Goal: Feedback & Contribution: Contribute content

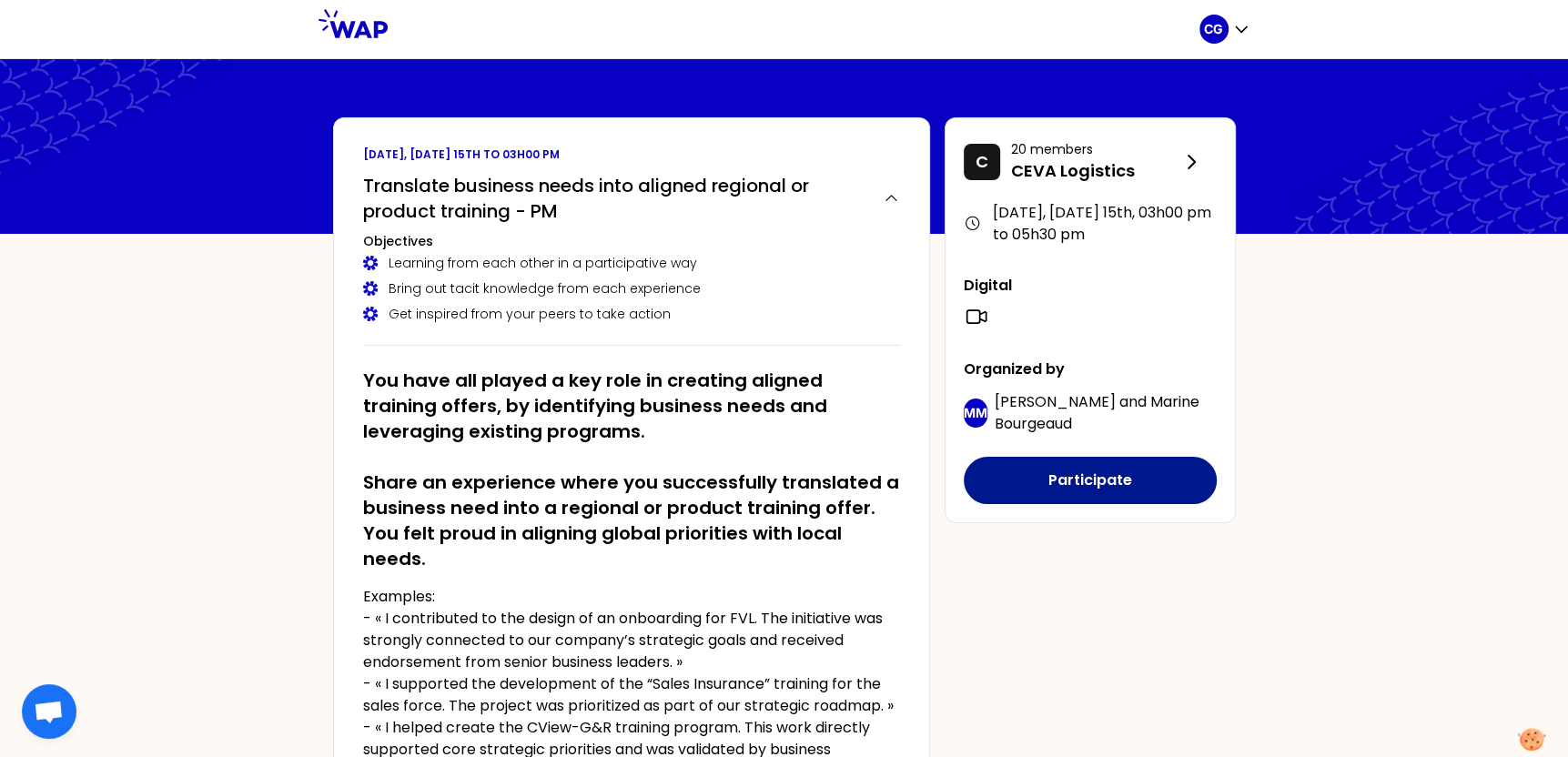
click at [1072, 475] on button "Participate" at bounding box center [1090, 480] width 253 height 47
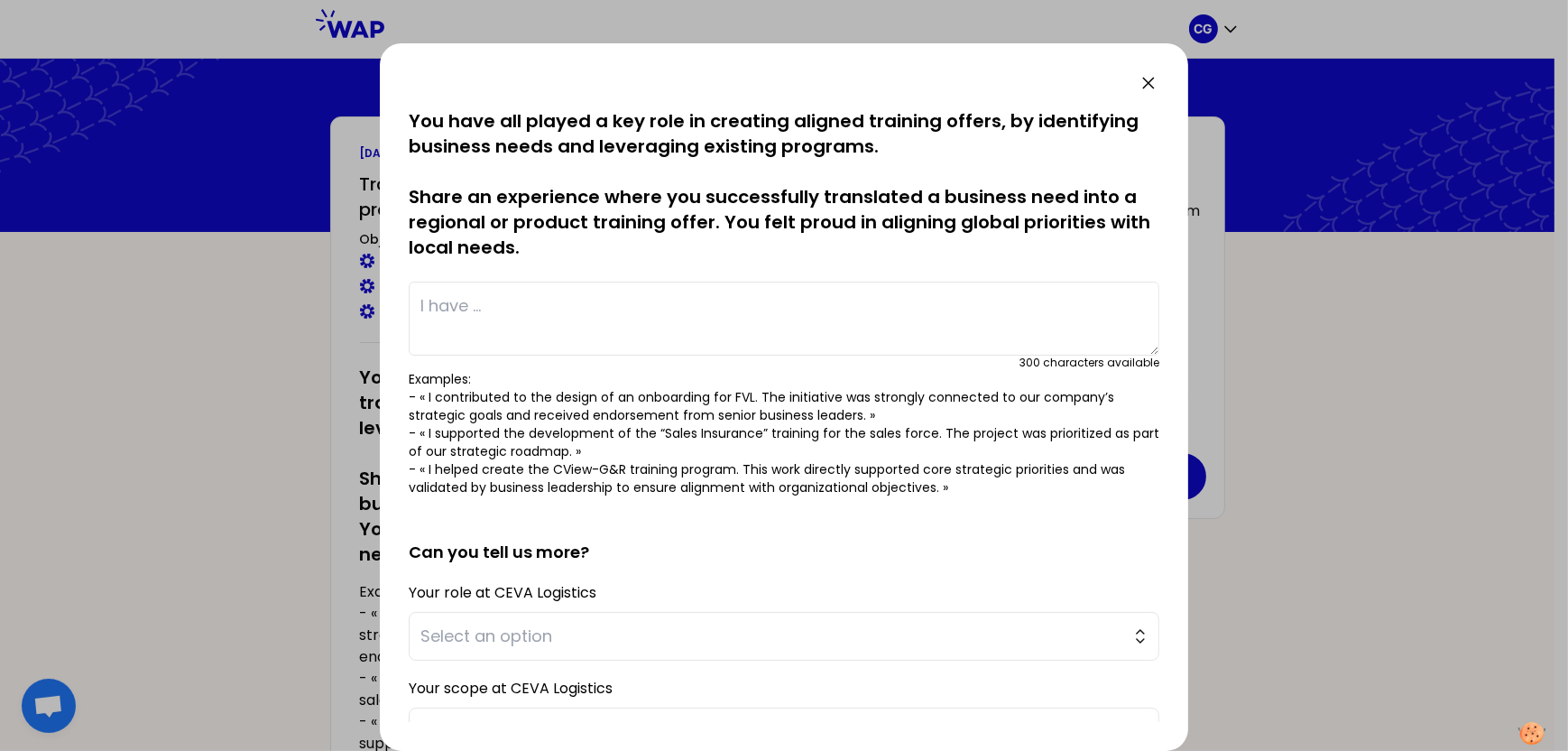
click at [658, 299] on textarea at bounding box center [784, 319] width 751 height 74
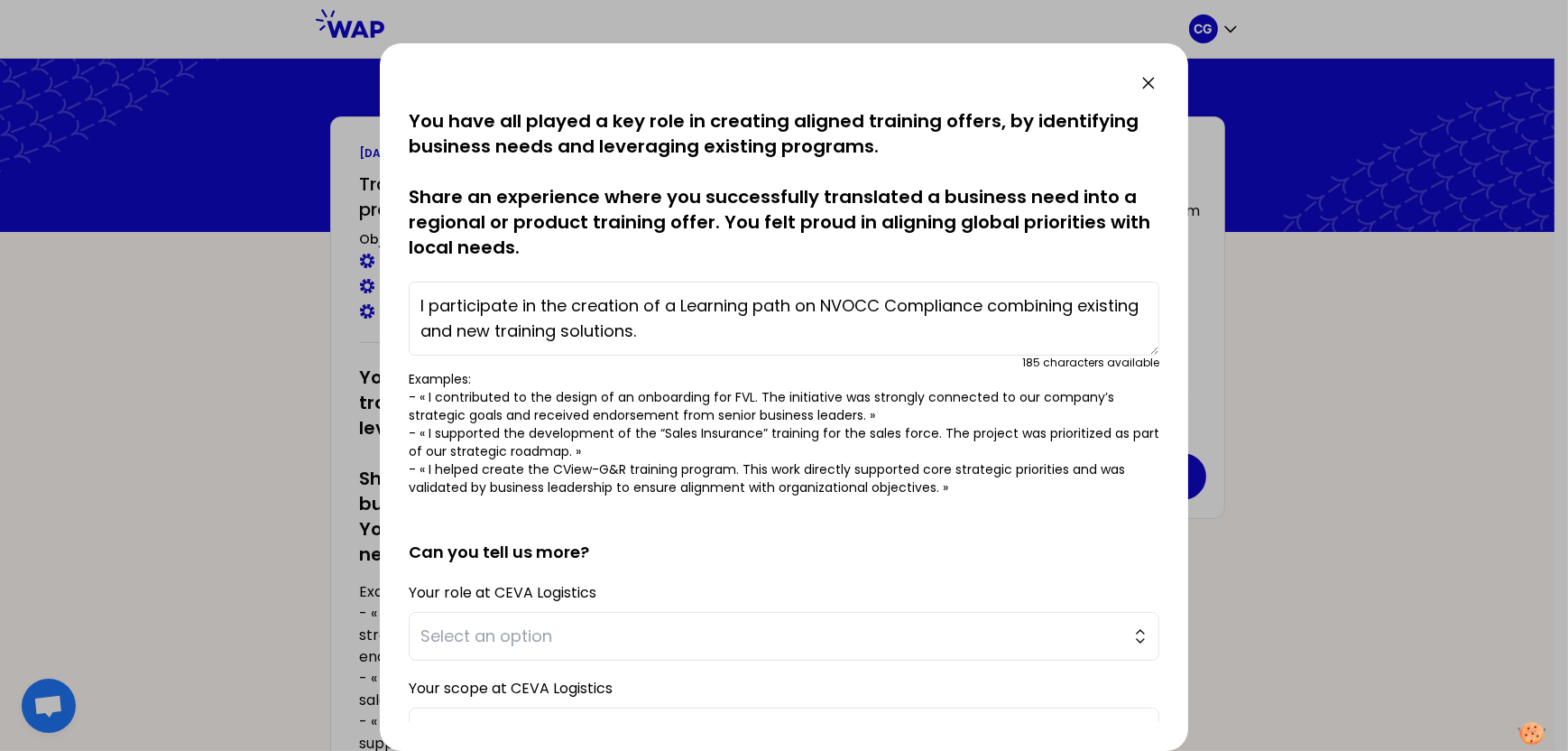
click at [683, 304] on textarea "I participate in the creation of a Learning path on NVOCC Compliance combining …" at bounding box center [784, 319] width 751 height 74
click at [1068, 304] on textarea "I participate in the creation of a Blended Learning path on NVOCC Compliance co…" at bounding box center [784, 319] width 751 height 74
click at [863, 326] on textarea "I participate in the creation of a Blended Learning path on NVOCC Compliance co…" at bounding box center [784, 319] width 751 height 74
click at [1040, 325] on textarea "I participate in the creation of a Blended Learning path on NVOCC Compliance co…" at bounding box center [784, 319] width 751 height 74
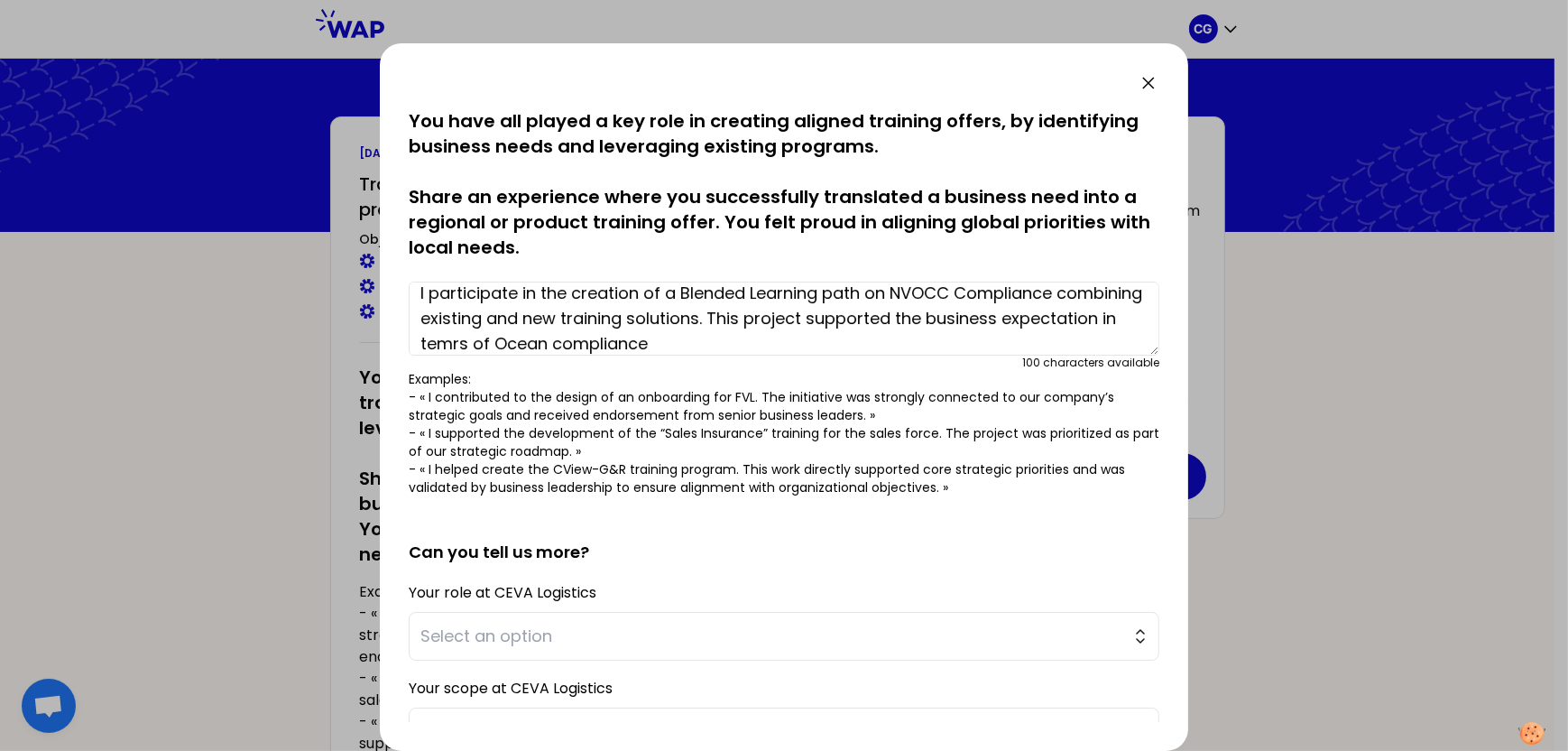
click at [560, 339] on textarea "I participate in the creation of a Blended Learning path on NVOCC Compliance co…" at bounding box center [784, 319] width 751 height 74
click at [784, 337] on textarea "I participate in the creation of a Blended Learning path on NVOCC Compliance co…" at bounding box center [784, 319] width 751 height 74
click at [680, 341] on textarea "I participate in the creation of a Blended Learning path on NVOCC Compliance co…" at bounding box center [784, 319] width 751 height 74
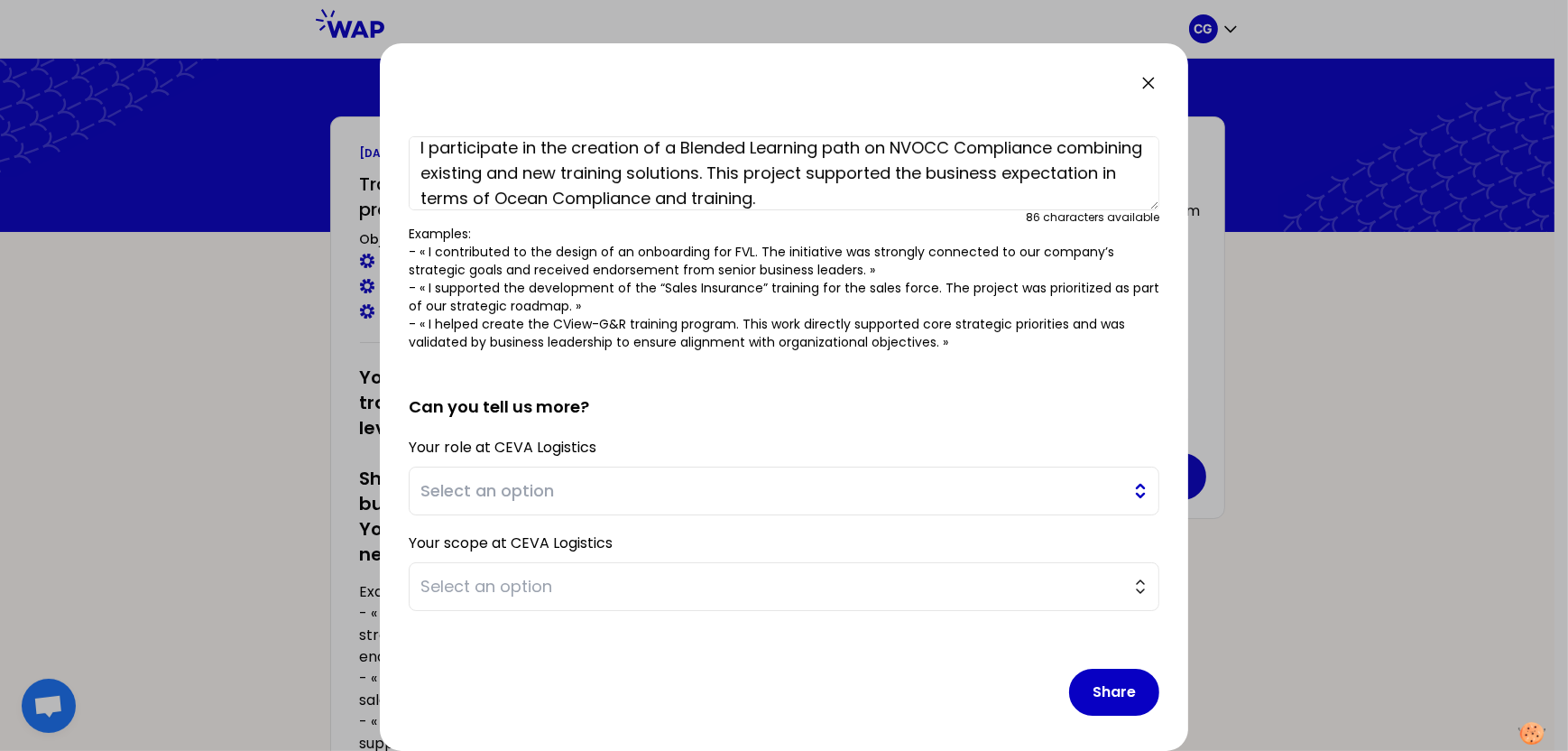
scroll to position [152, 0]
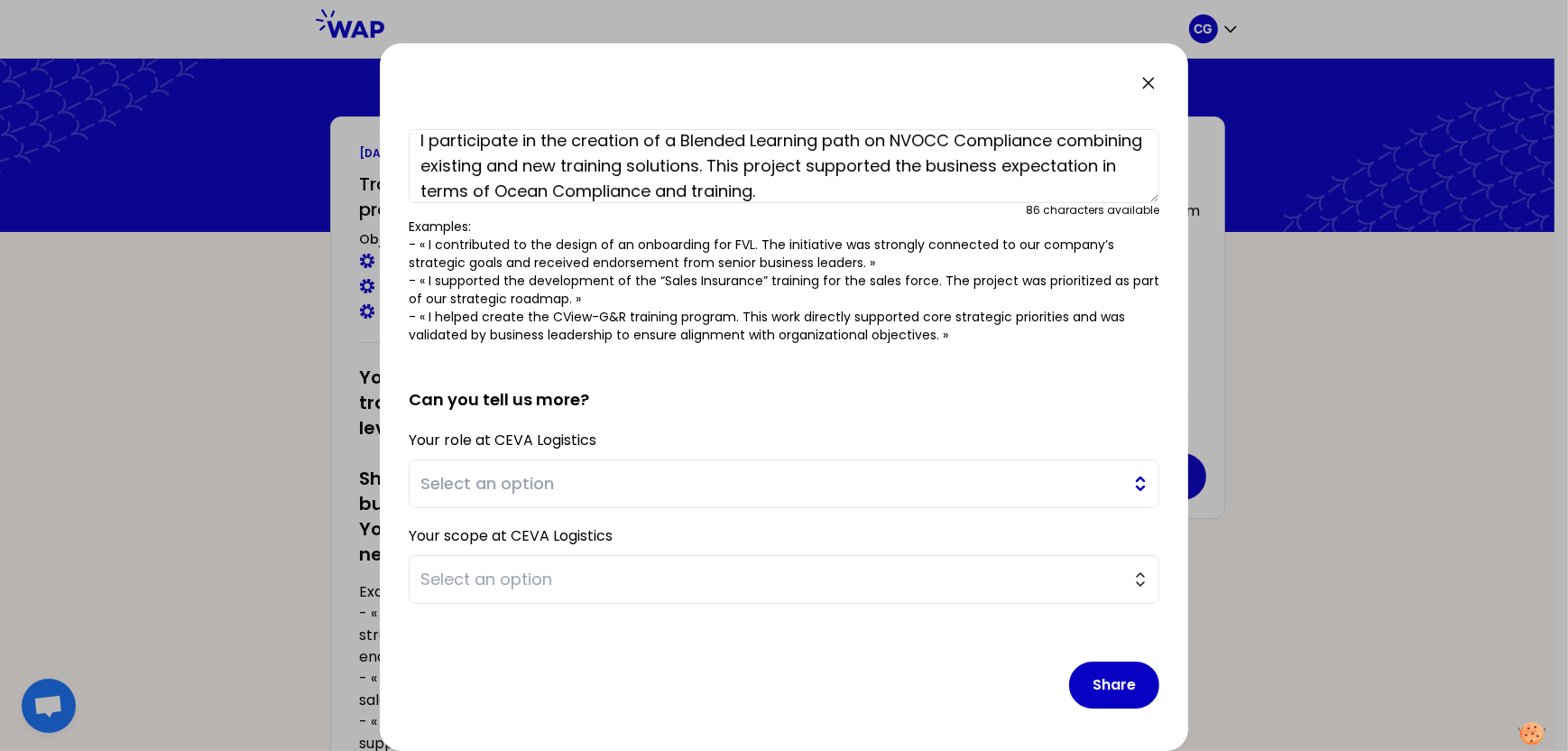
click at [603, 472] on span "Select an option" at bounding box center [772, 484] width 702 height 26
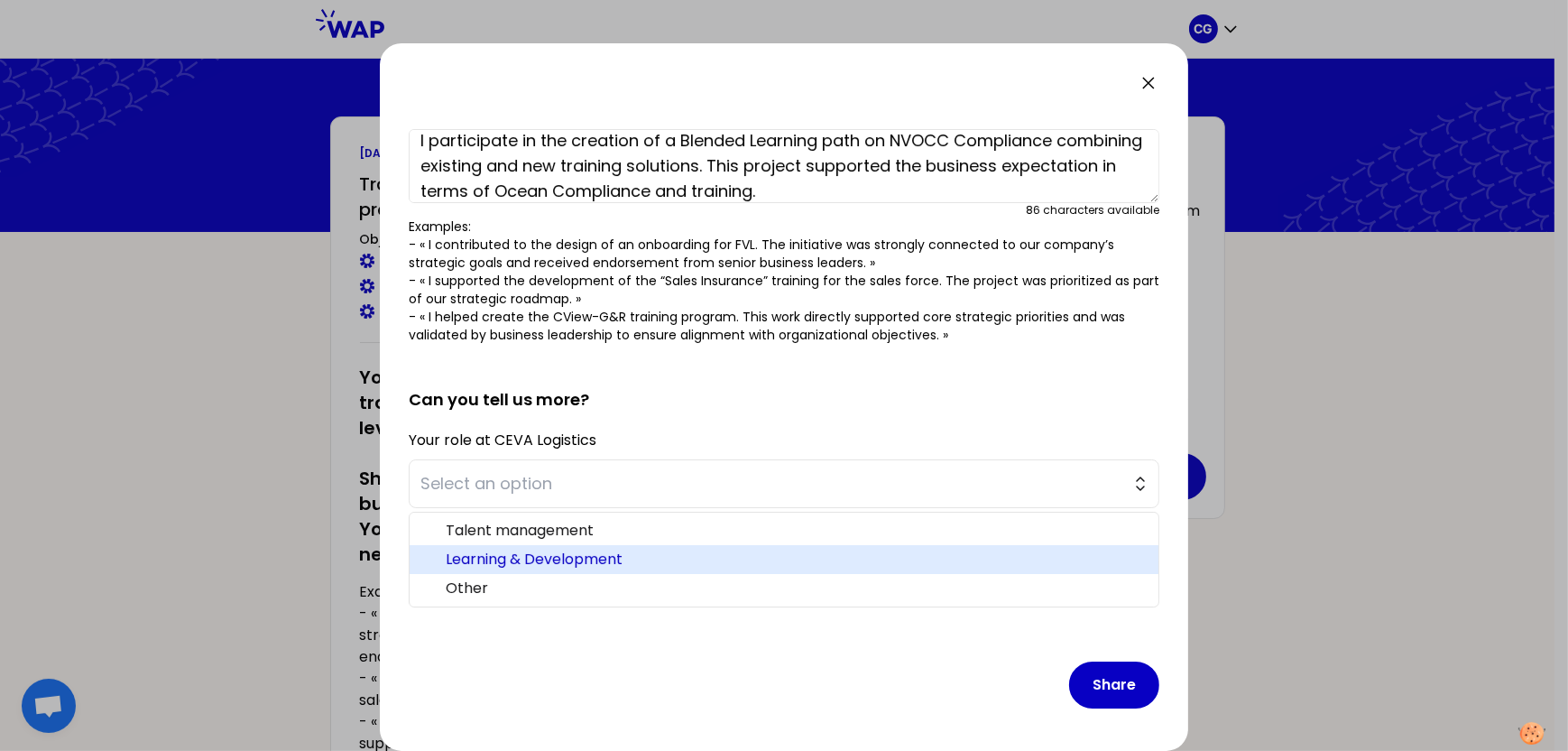
click at [580, 556] on span "Learning & Development" at bounding box center [795, 560] width 698 height 22
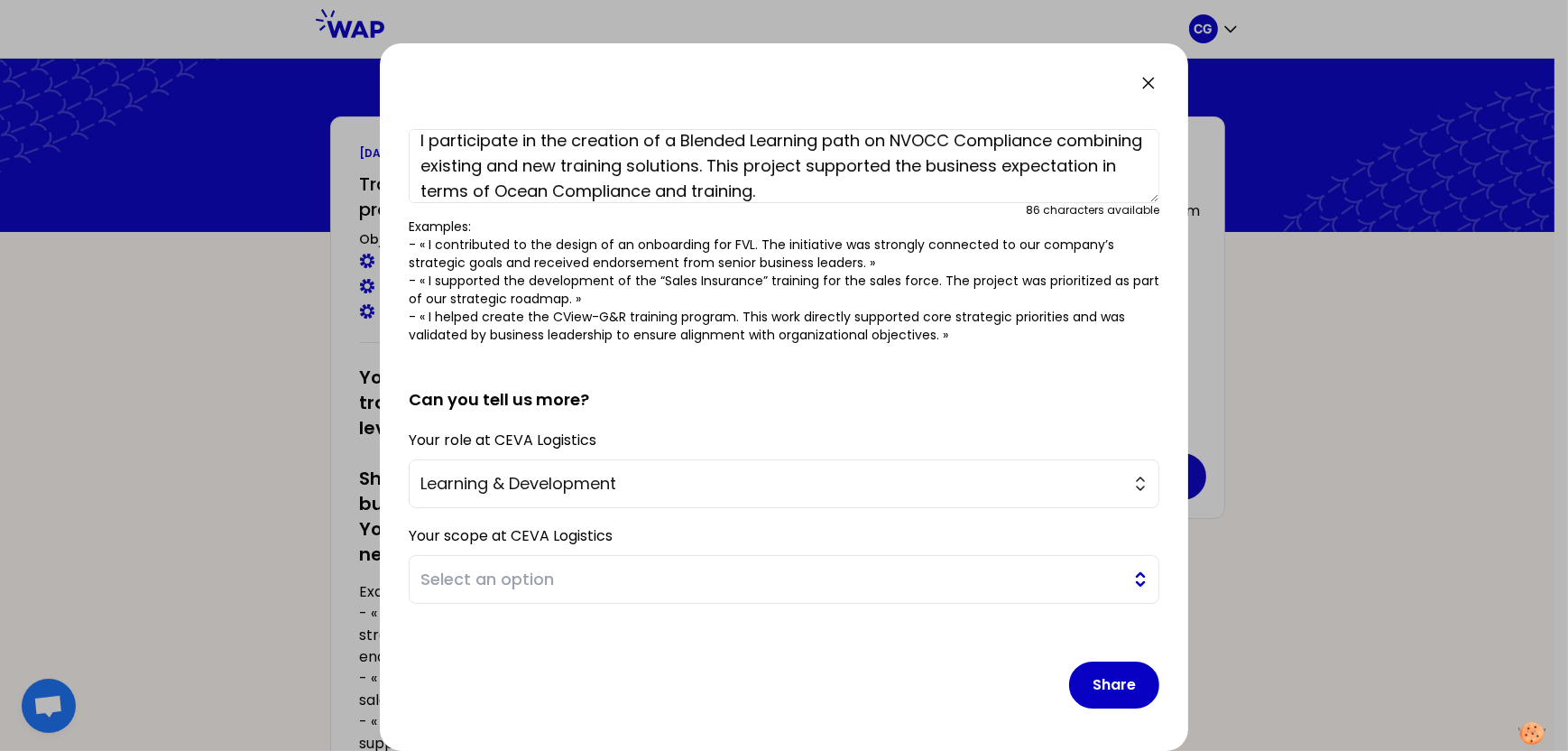
click at [582, 581] on span "Select an option" at bounding box center [772, 580] width 702 height 26
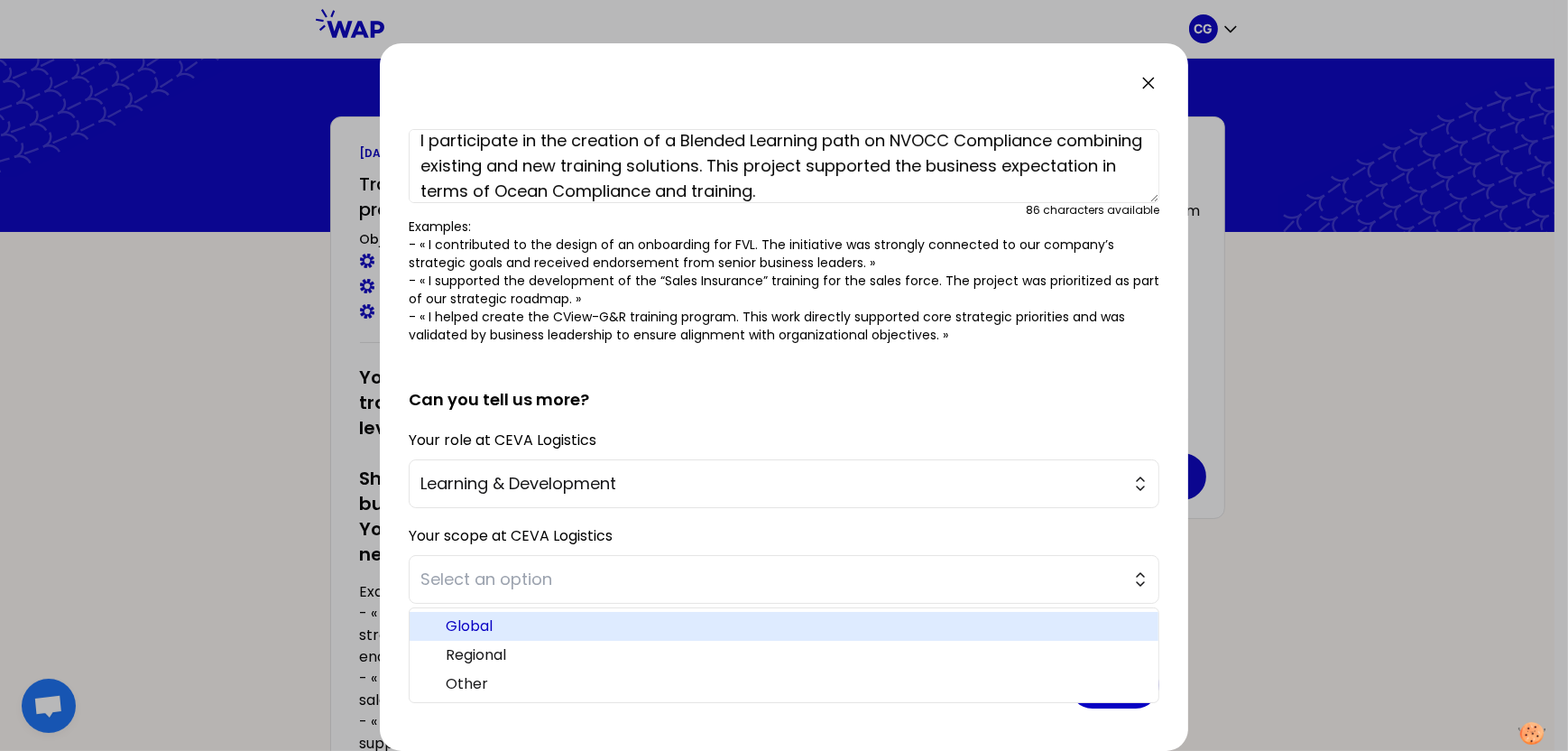
click at [554, 615] on span "Global" at bounding box center [795, 626] width 698 height 22
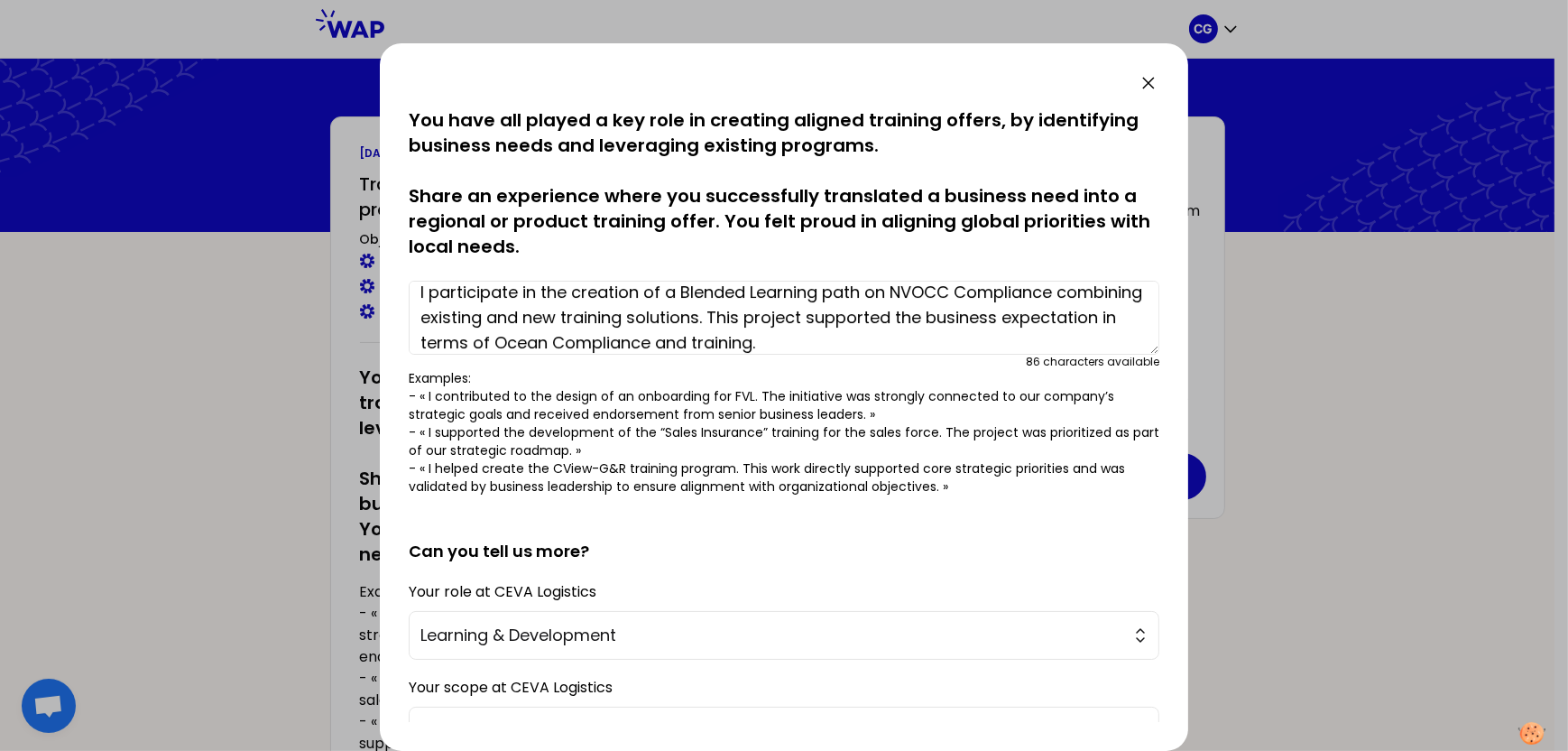
scroll to position [0, 0]
click at [1090, 319] on textarea "I participate in the creation of a Blended Learning path on NVOCC Compliance co…" at bounding box center [784, 319] width 751 height 74
click at [667, 342] on textarea "I participate in the creation of a Blended Learning path on NVOCC Compliance co…" at bounding box center [784, 319] width 751 height 74
click at [572, 289] on textarea "I participate in the creation of a Blended Learning path on NVOCC Compliance co…" at bounding box center [784, 319] width 751 height 74
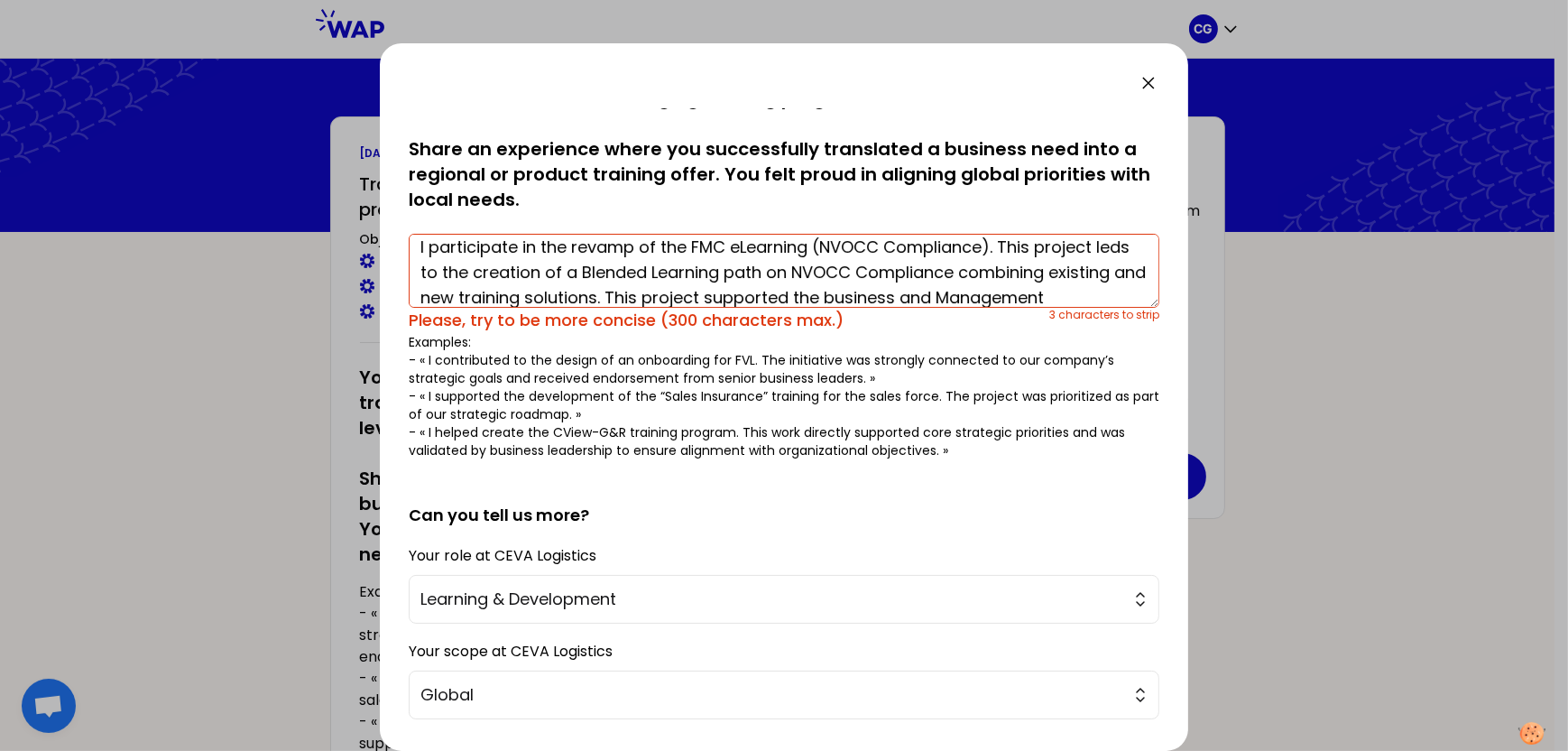
scroll to position [90, 0]
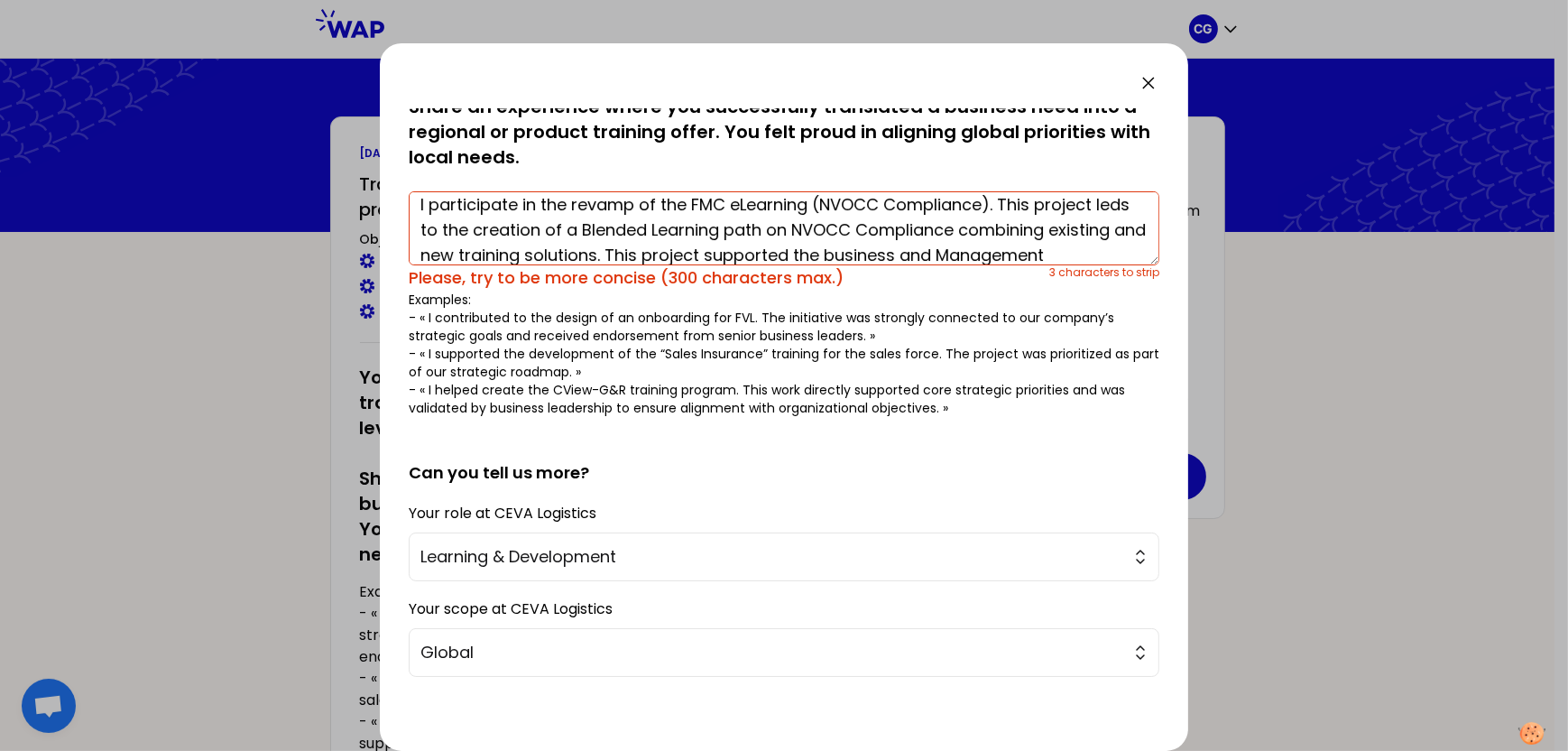
click at [710, 255] on textarea "I participate in the revamp of the FMC eLearning (NVOCC Compliance). This proje…" at bounding box center [784, 228] width 751 height 74
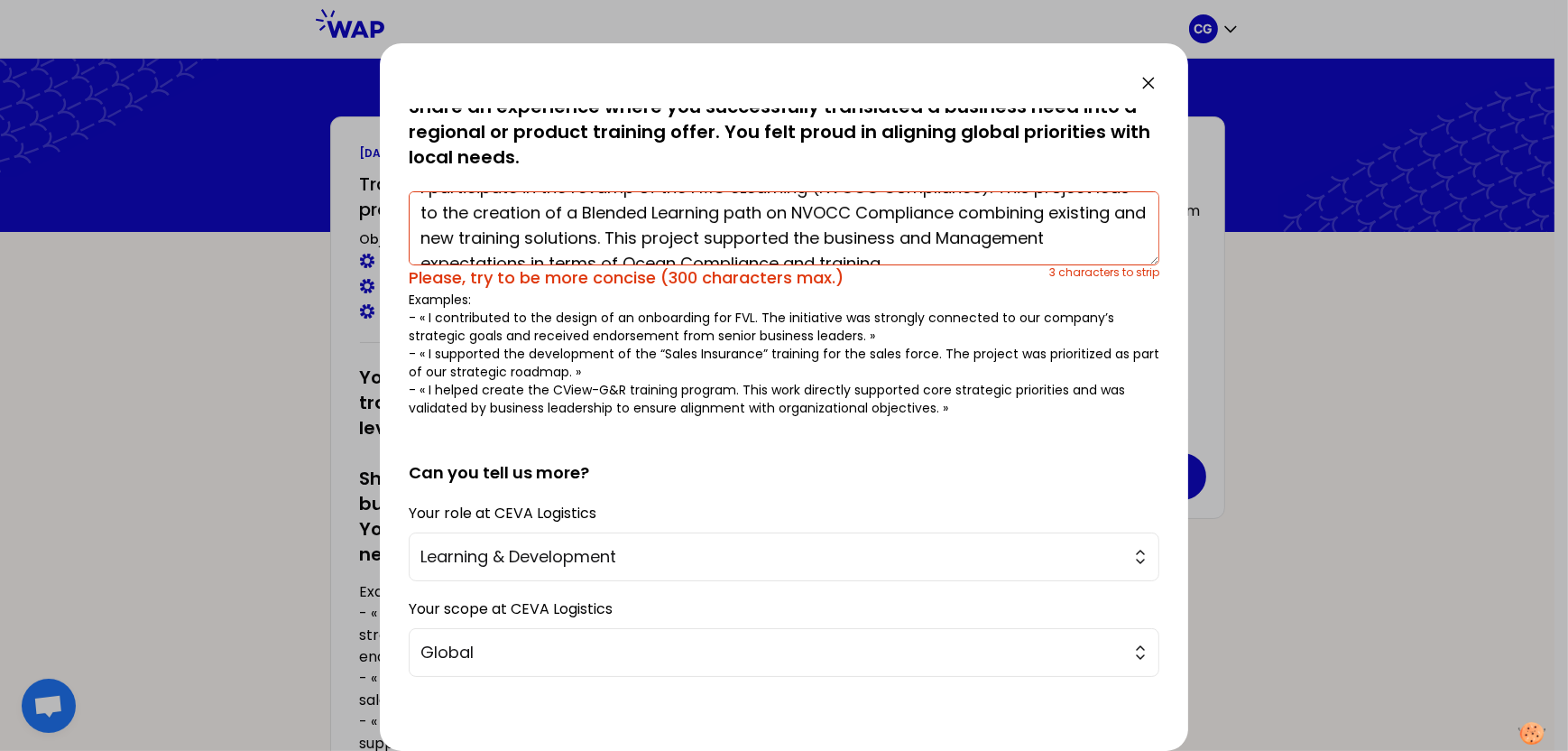
scroll to position [50, 0]
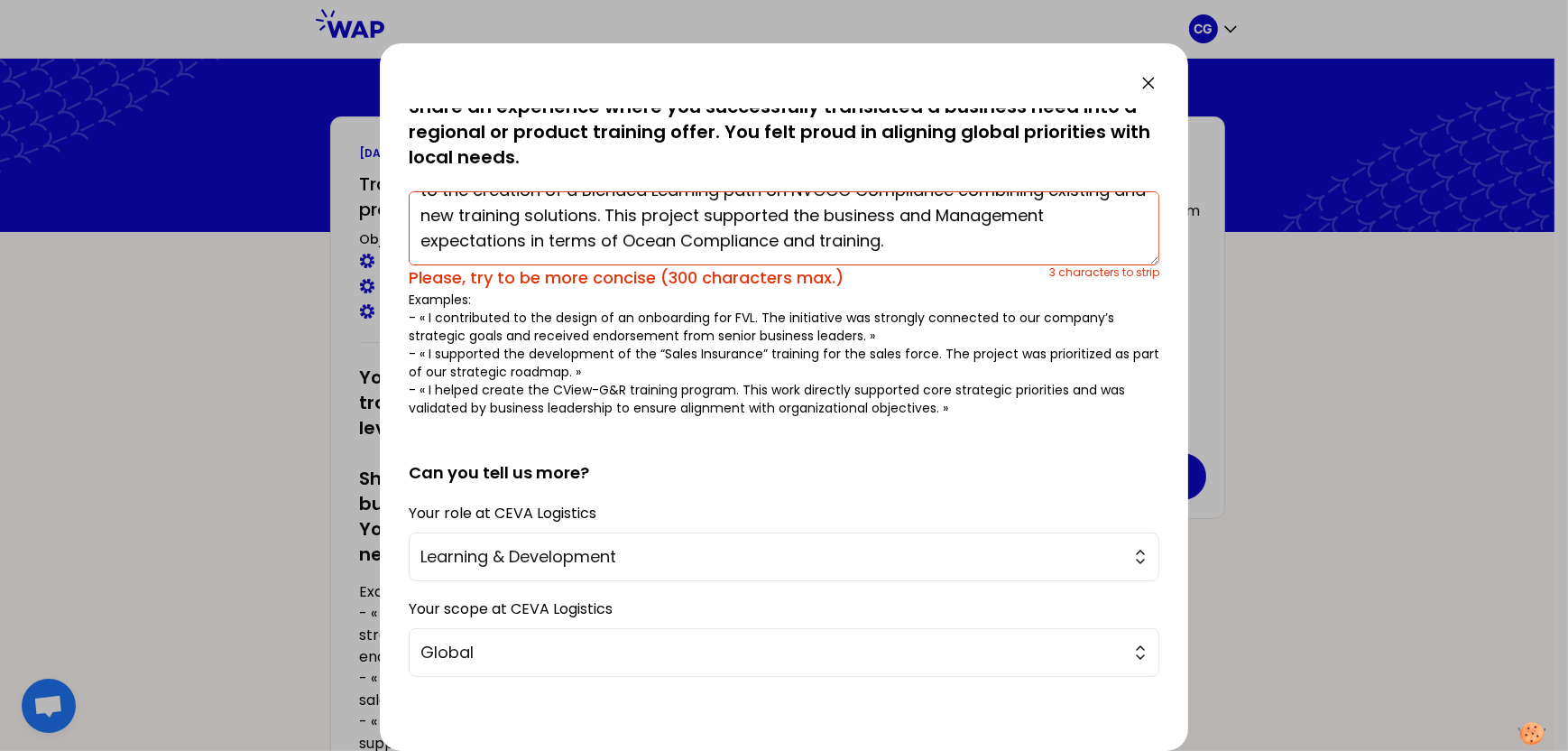
drag, startPoint x: 709, startPoint y: 249, endPoint x: 1100, endPoint y: 258, distance: 391.1
click at [1100, 258] on textarea "I participate in the revamp of the FMC eLearning (NVOCC Compliance). This proje…" at bounding box center [784, 228] width 751 height 74
click at [1068, 246] on textarea "I participate in the revamp of the FMC eLearning (NVOCC Compliance). This proje…" at bounding box center [784, 228] width 751 height 74
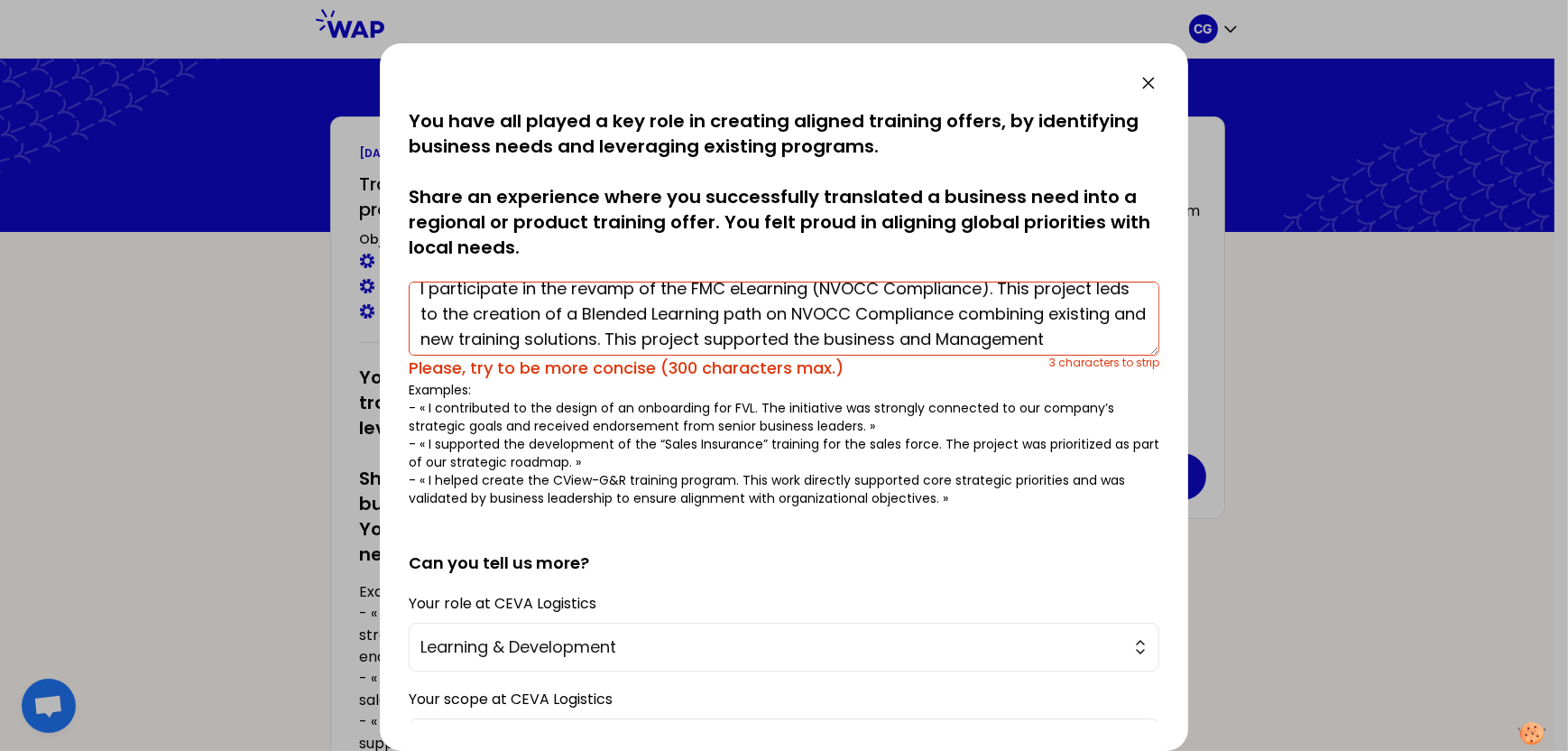
scroll to position [0, 0]
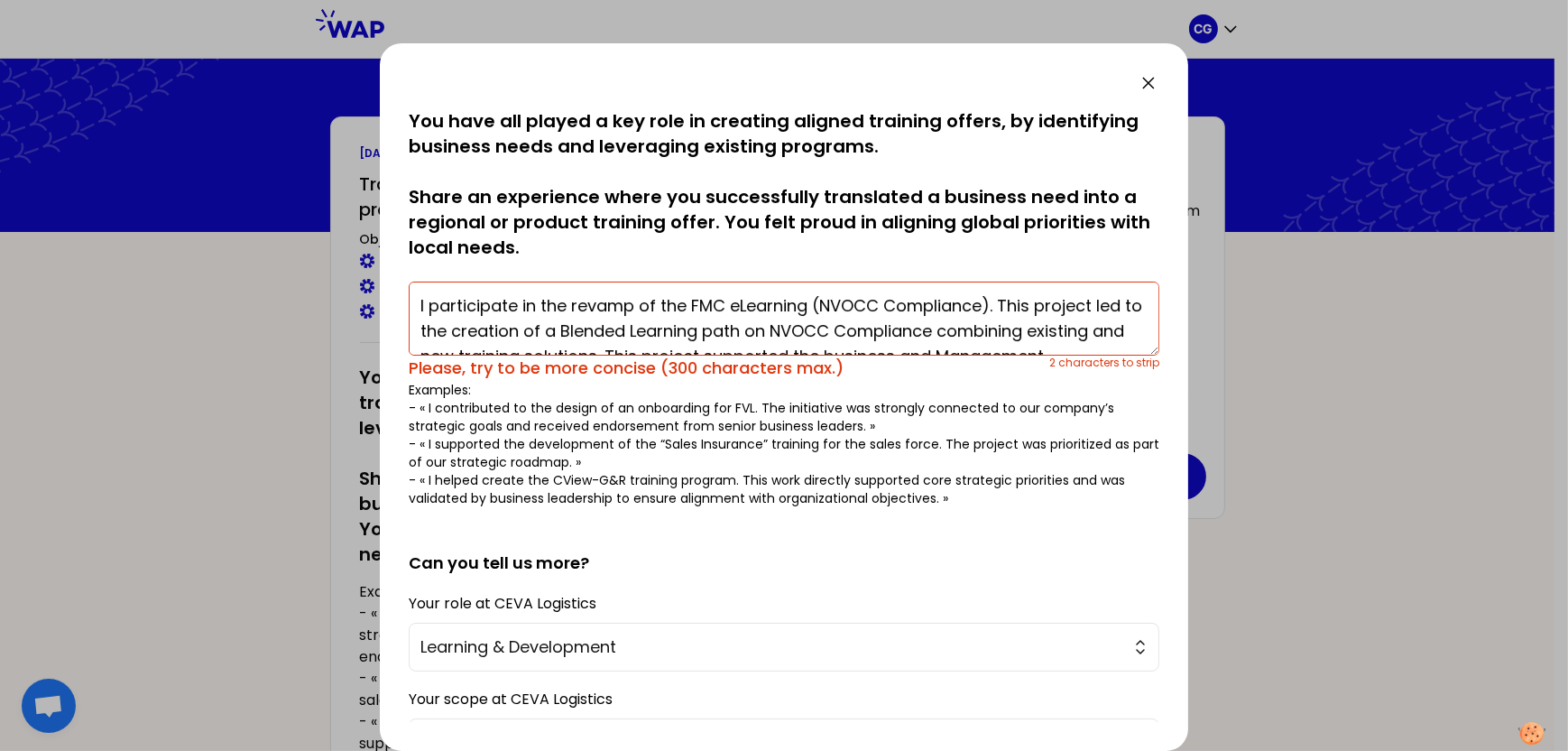
click at [816, 300] on textarea "I participate in the revamp of the FMC eLearning (NVOCC Compliance). This proje…" at bounding box center [784, 319] width 751 height 74
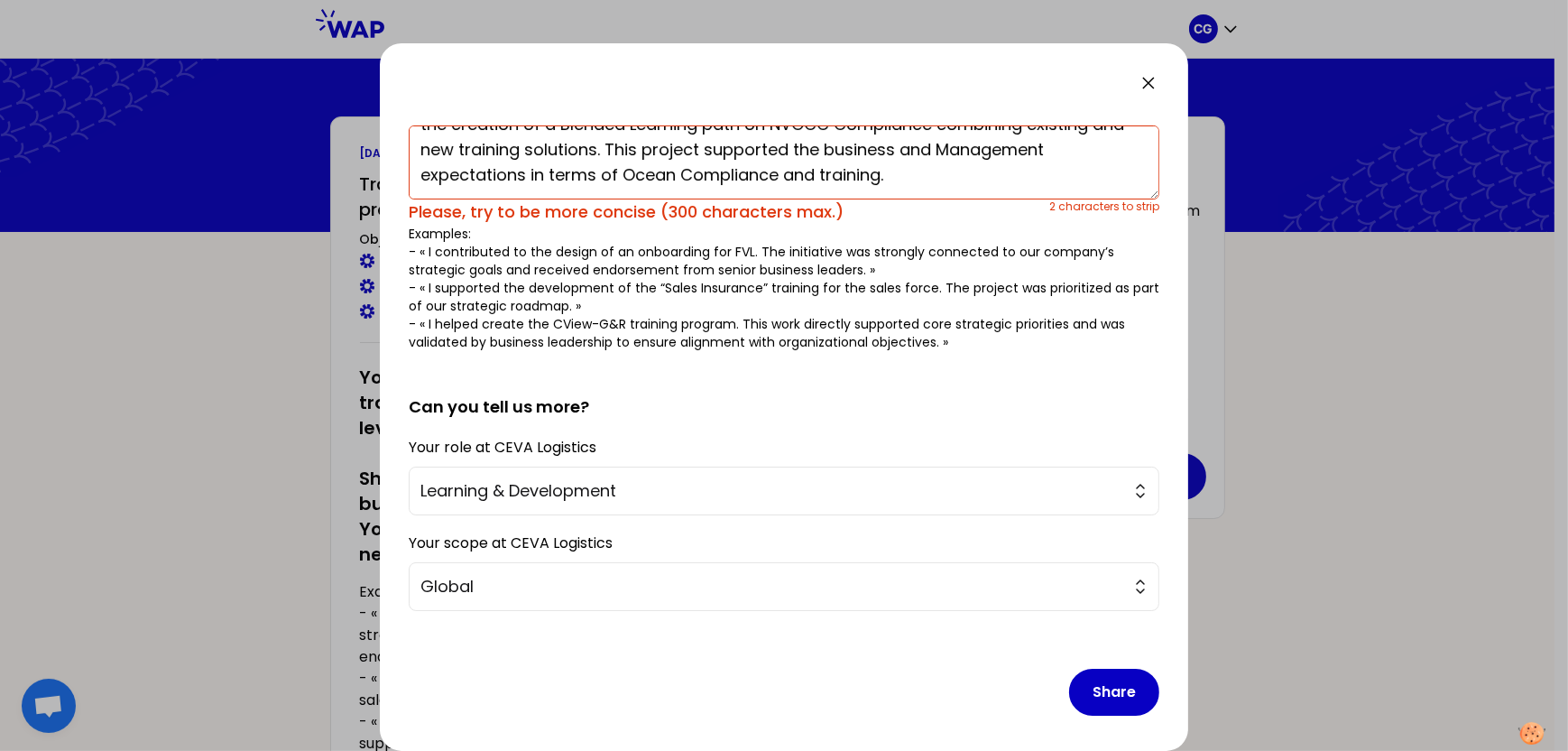
scroll to position [162, 0]
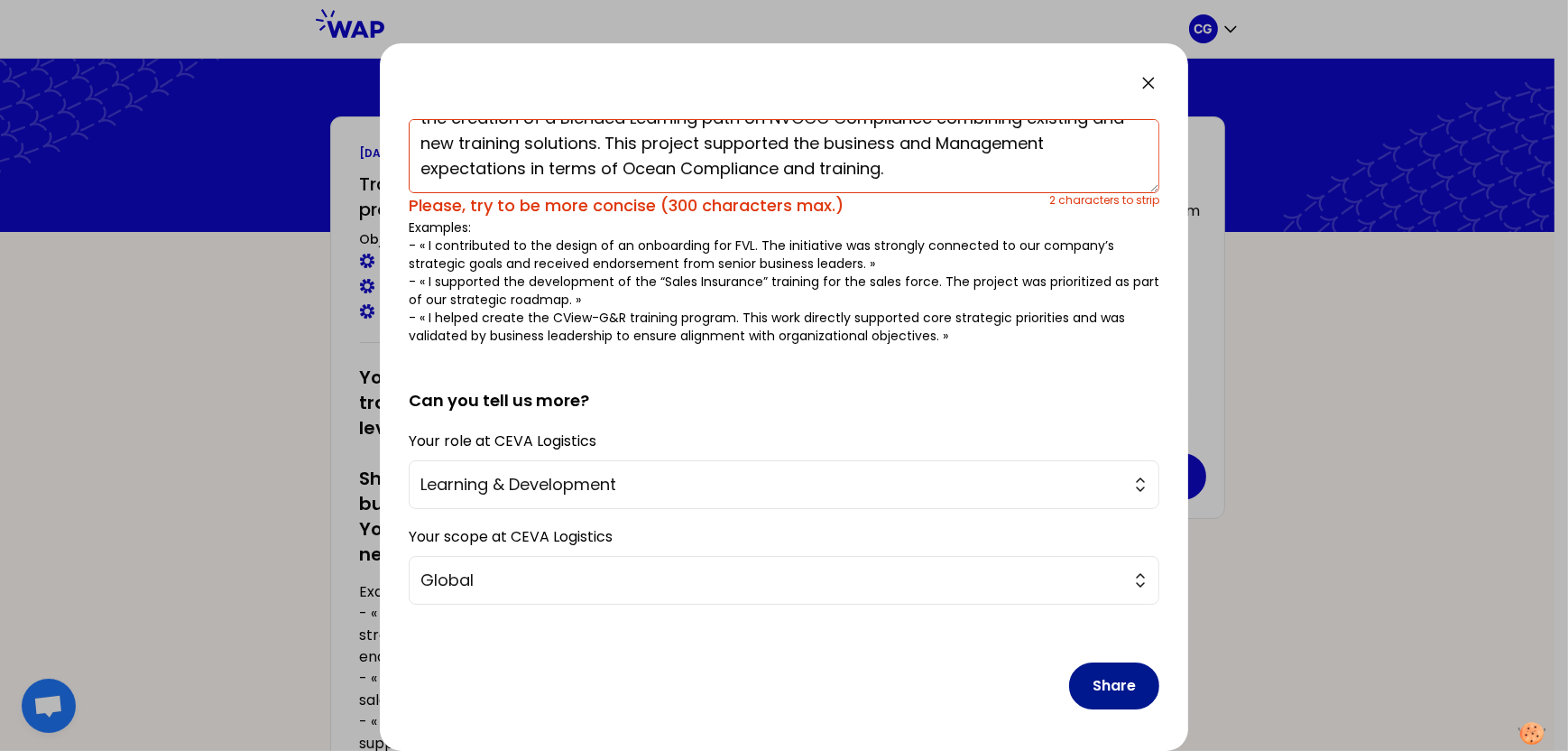
click at [1092, 675] on button "Share" at bounding box center [1114, 685] width 90 height 47
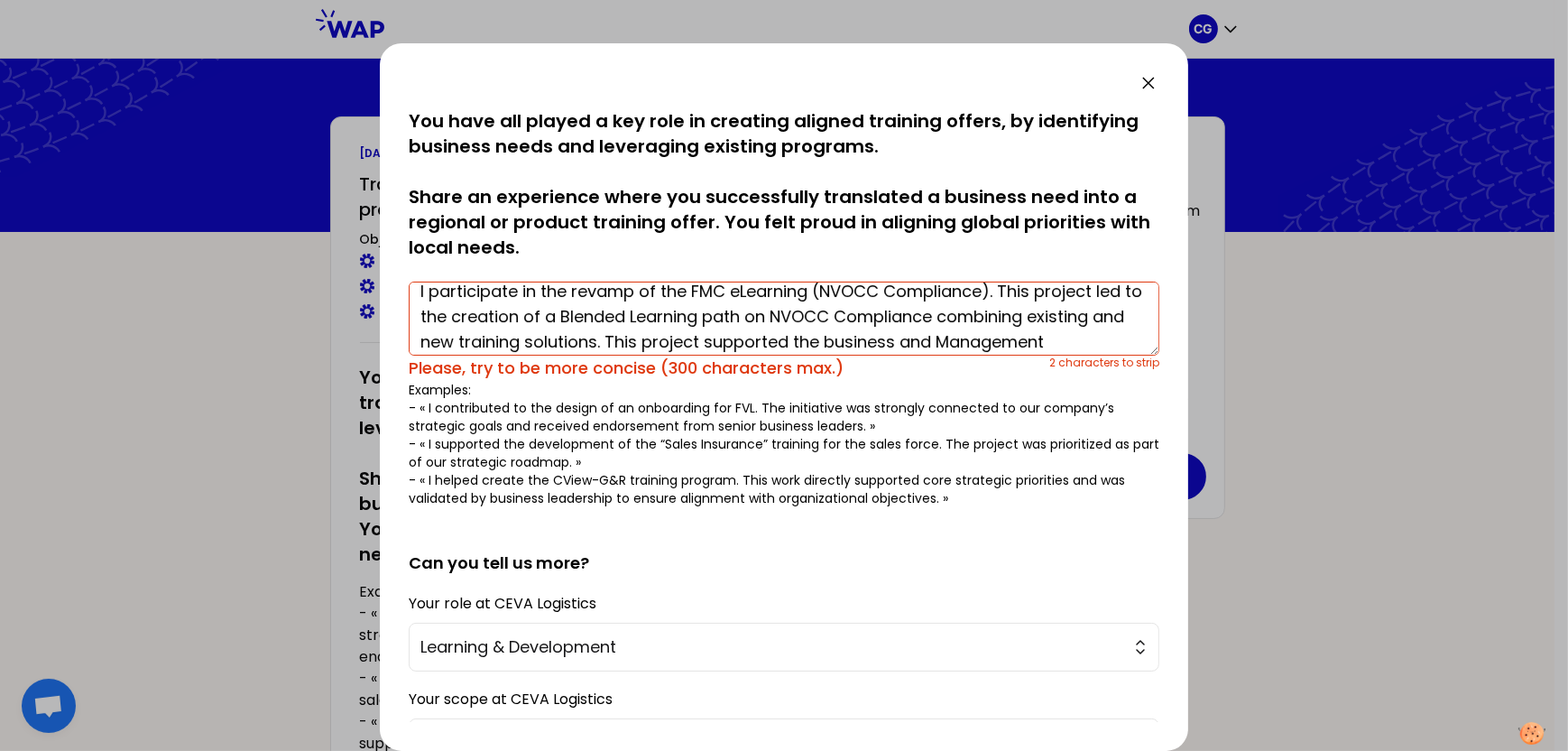
scroll to position [0, 0]
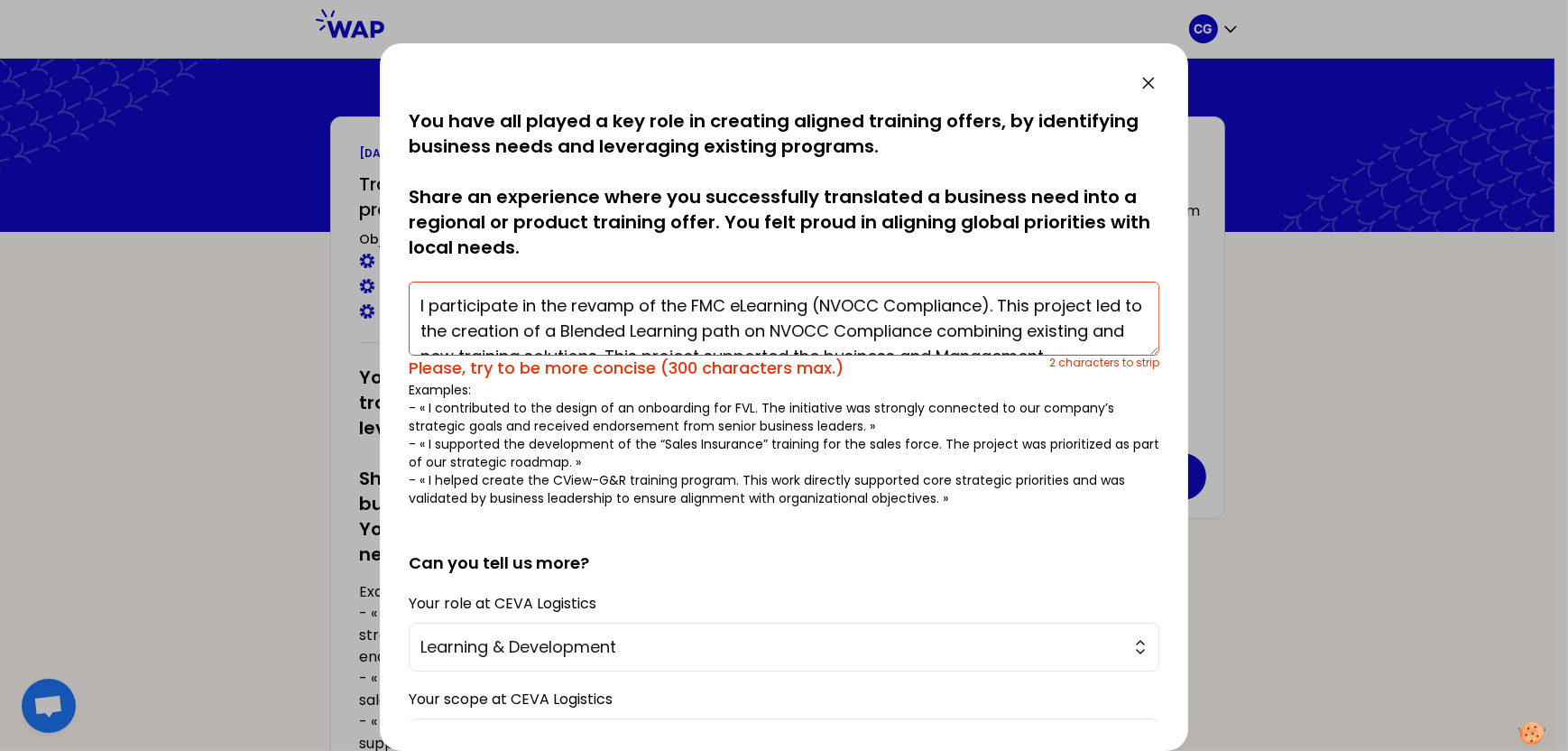
drag, startPoint x: 814, startPoint y: 299, endPoint x: 988, endPoint y: 297, distance: 174.0
click at [990, 301] on textarea "I participate in the revamp of the FMC eLearning (NVOCC Compliance). This proje…" at bounding box center [784, 319] width 751 height 74
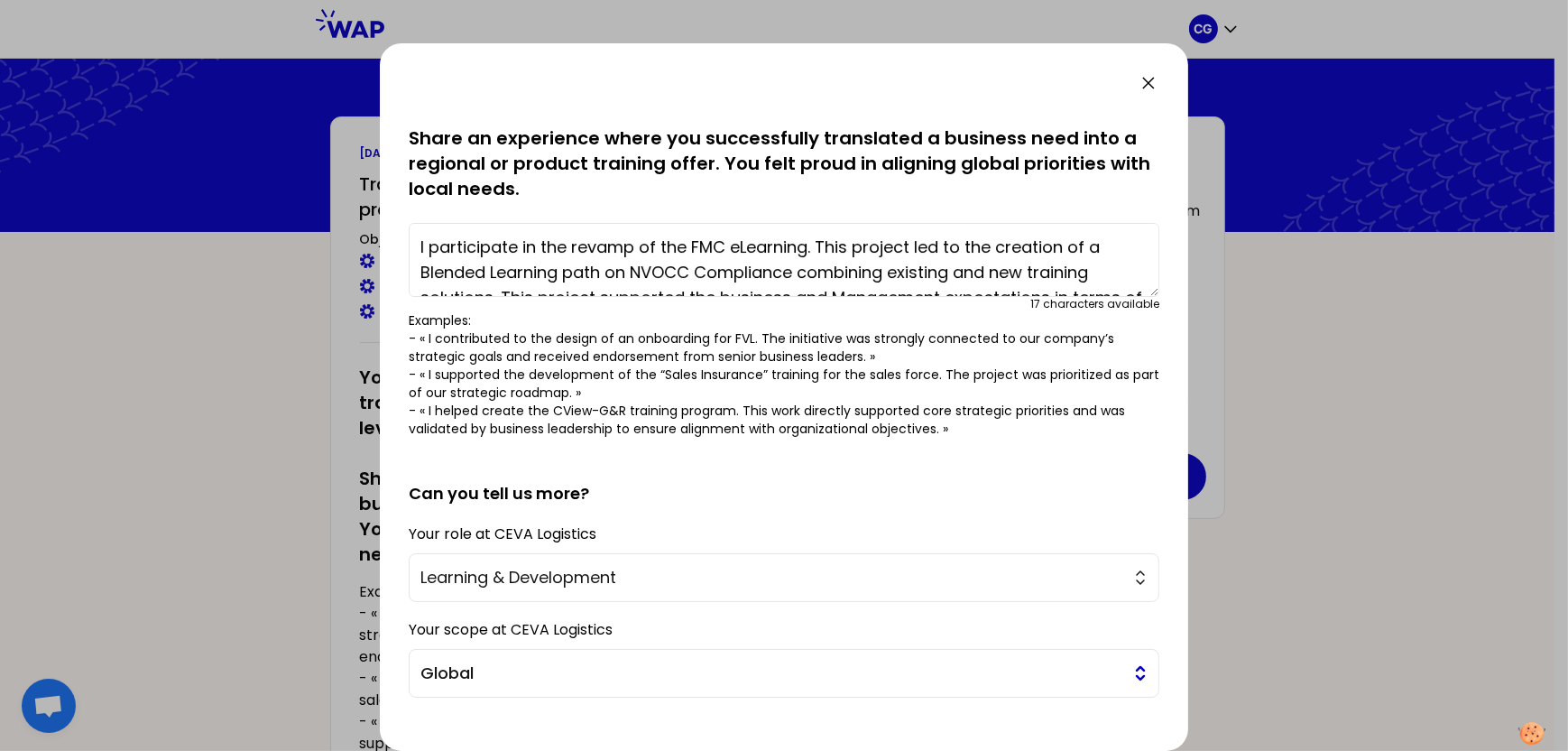
scroll to position [152, 0]
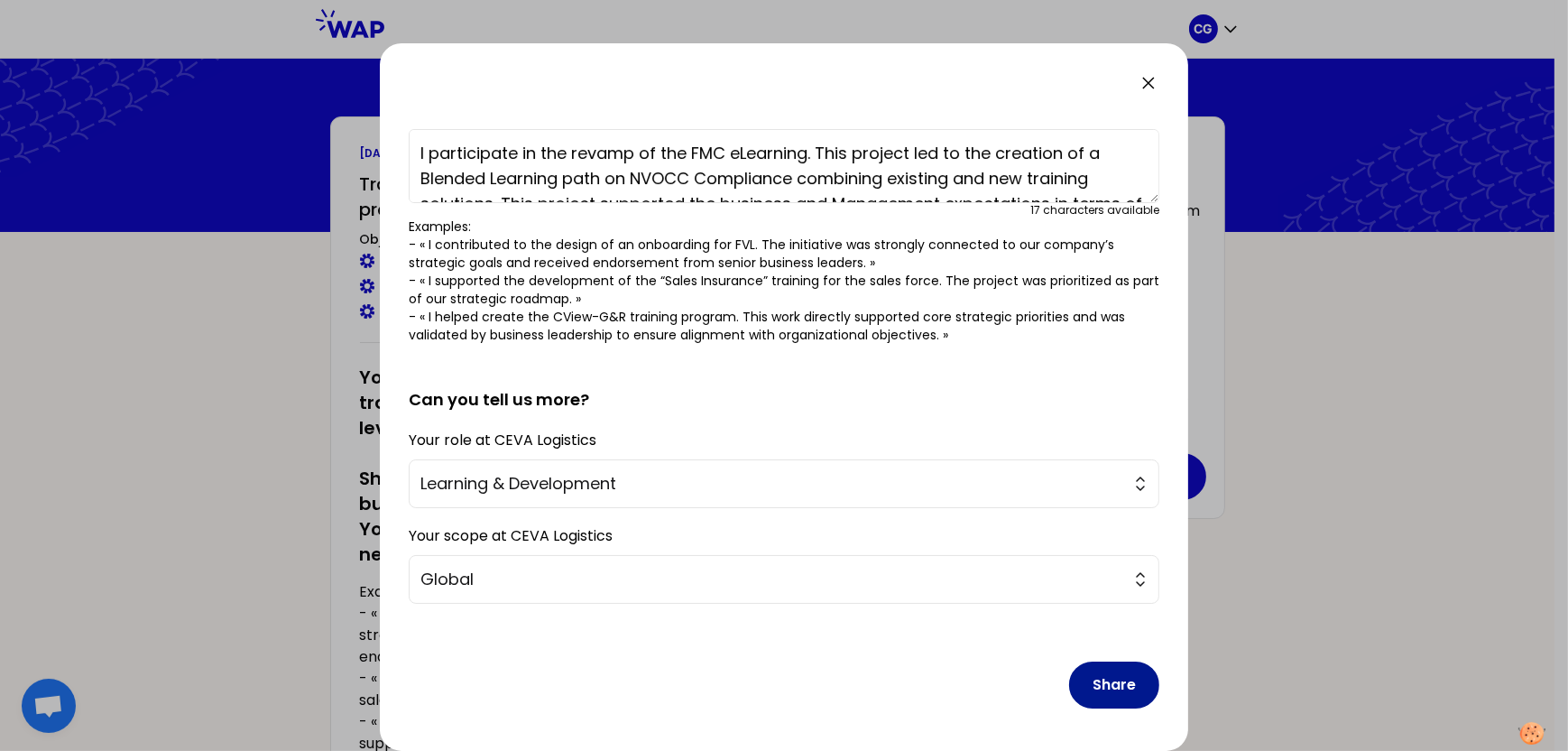
type textarea "I participate in the revamp of the FMC eLearning. This project led to the creat…"
click at [1113, 682] on button "Share" at bounding box center [1114, 685] width 90 height 47
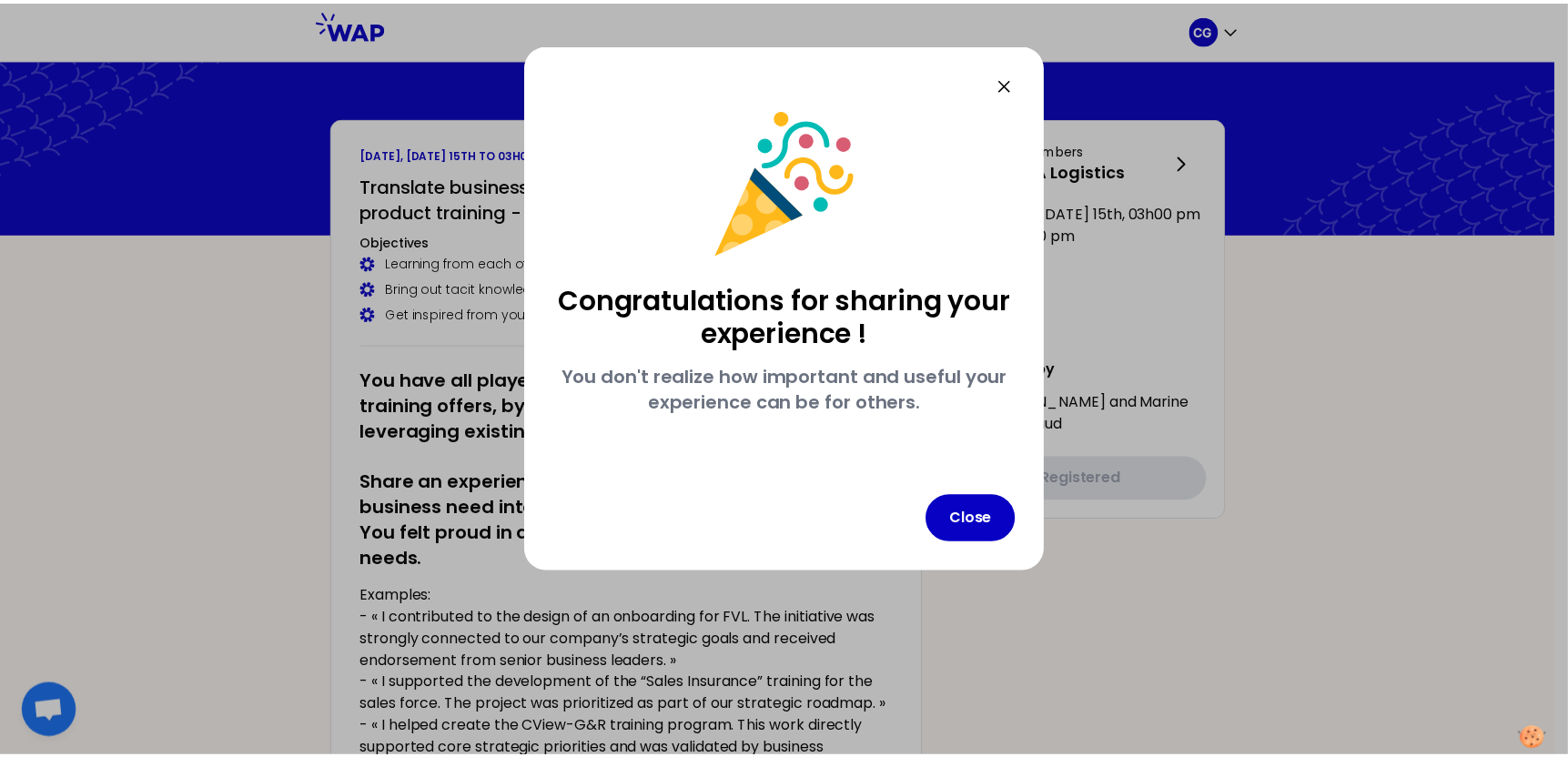
scroll to position [0, 0]
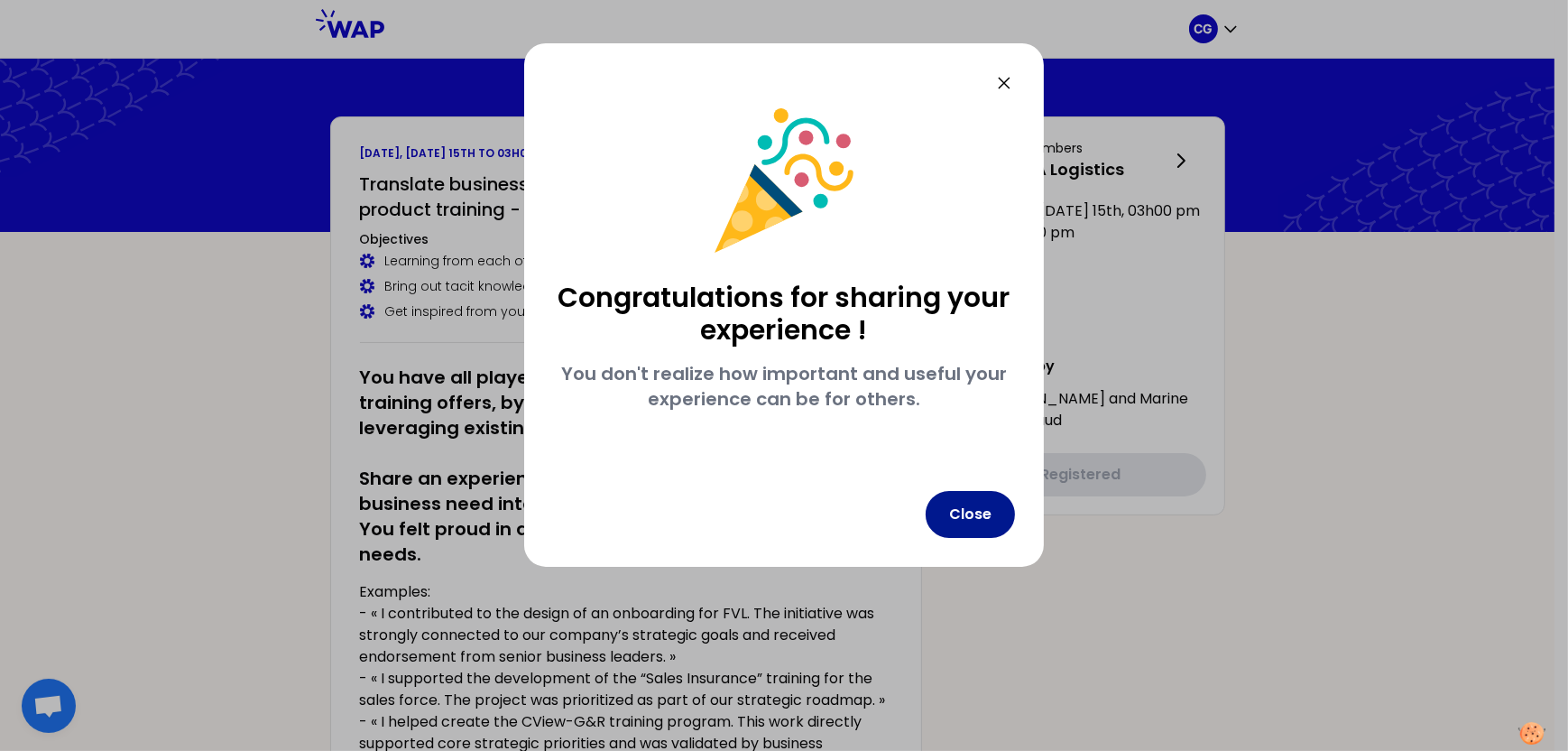
click at [968, 516] on button "Close" at bounding box center [970, 514] width 89 height 47
